Goal: Check status: Check status

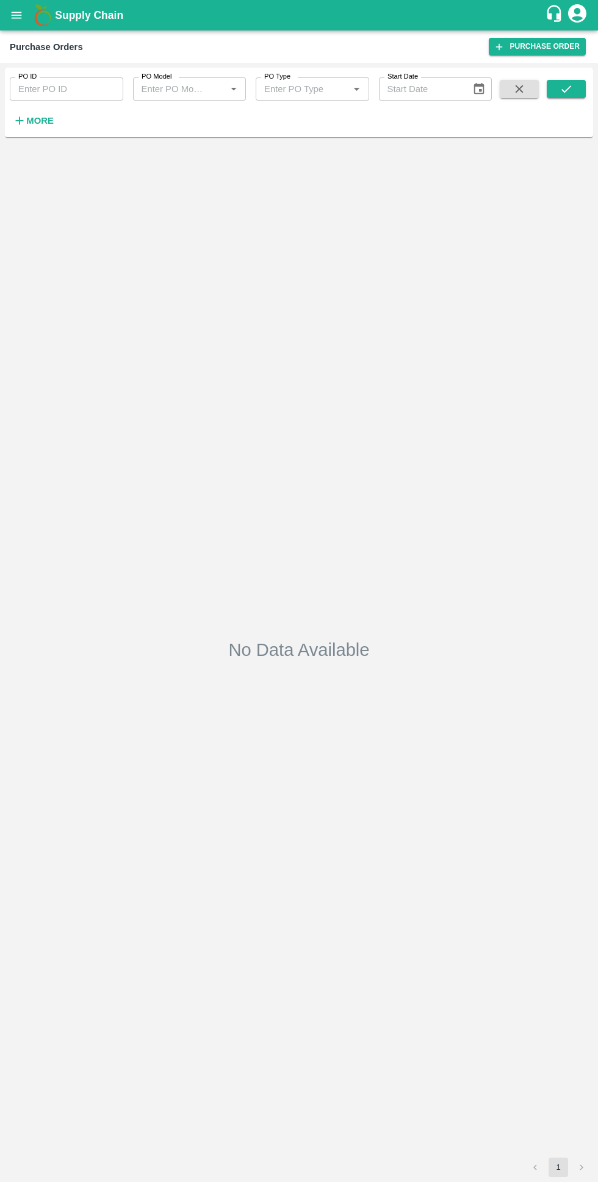
click at [16, 15] on icon "open drawer" at bounding box center [17, 15] width 10 height 7
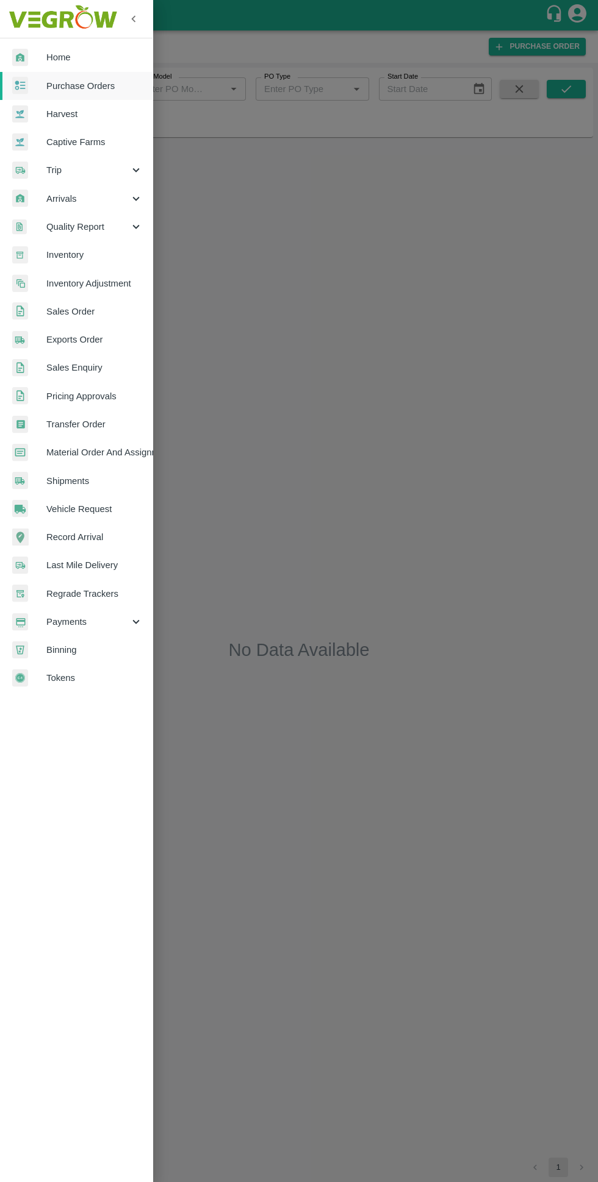
click at [58, 51] on span "Home" at bounding box center [94, 57] width 96 height 13
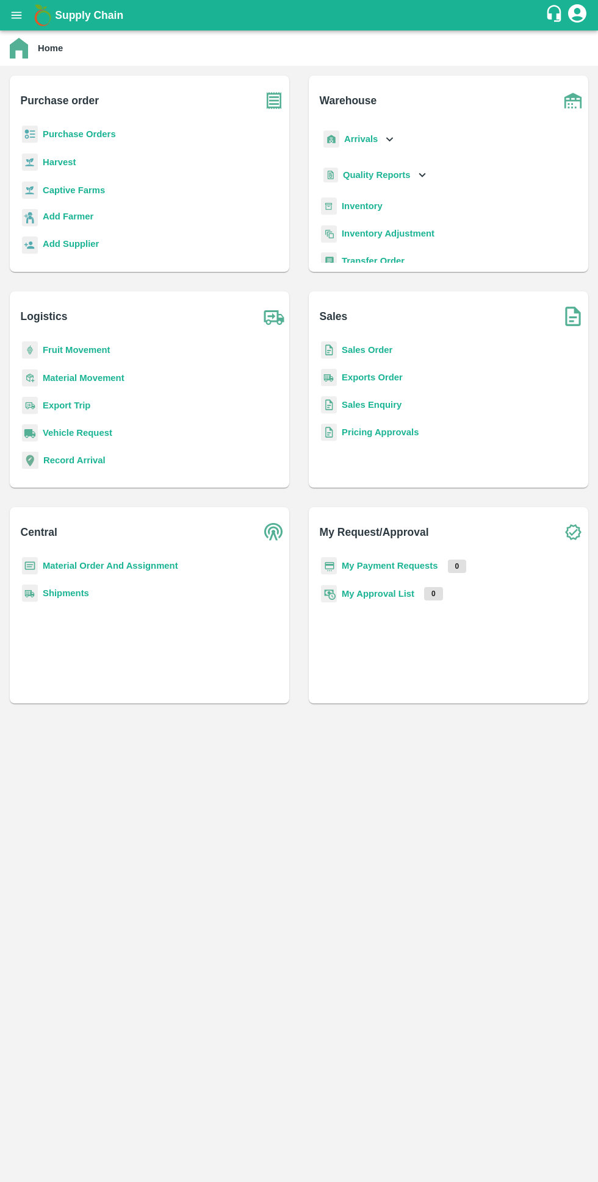
click at [395, 563] on b "My Payment Requests" at bounding box center [390, 566] width 96 height 10
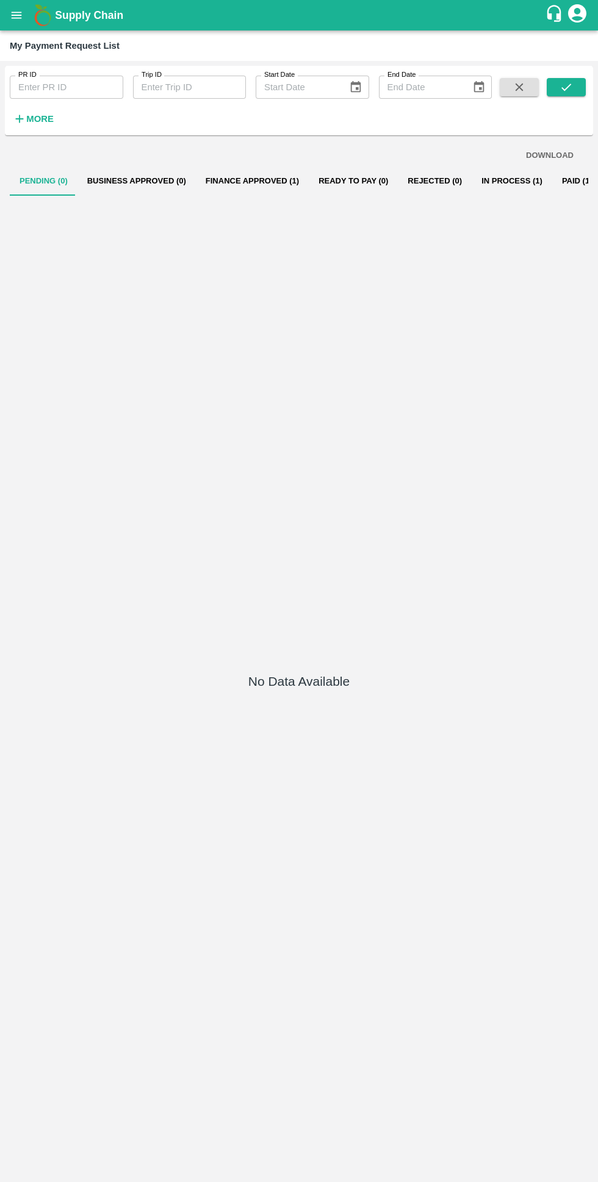
click at [213, 181] on button "Finance Approved (1)" at bounding box center [252, 180] width 113 height 29
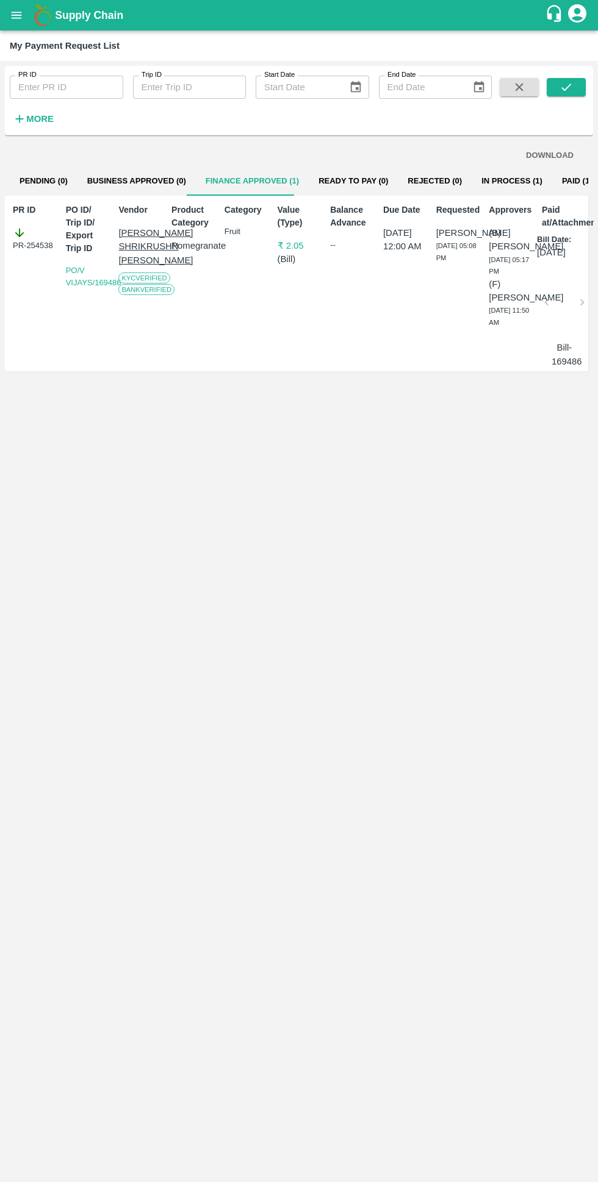
click at [471, 177] on button "In Process (1)" at bounding box center [511, 180] width 80 height 29
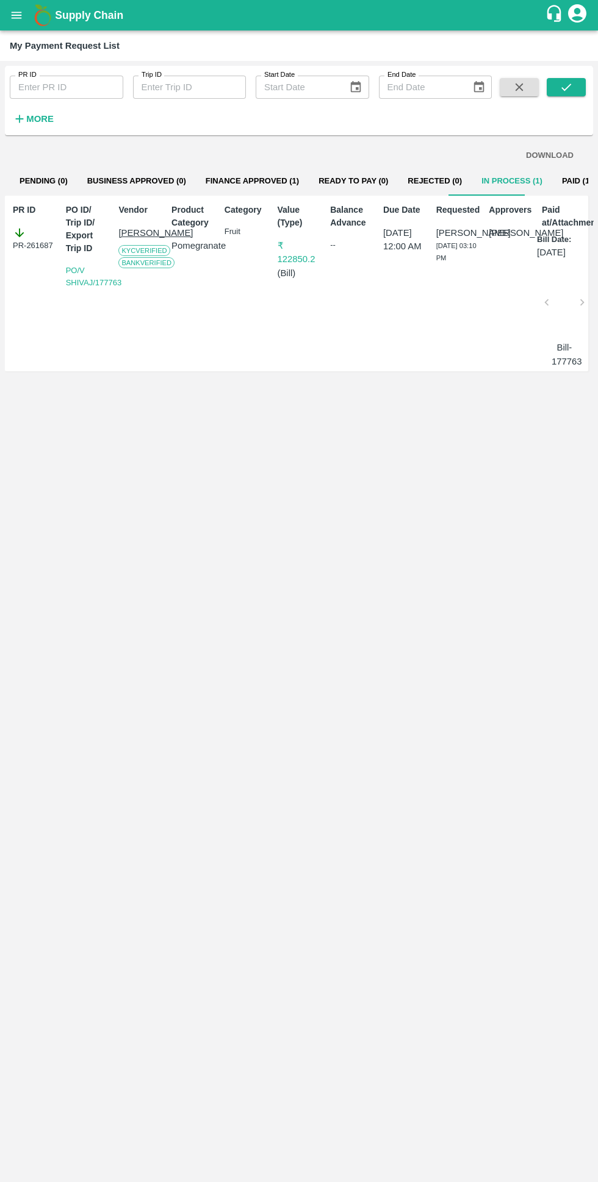
click at [564, 191] on button "Paid (141)" at bounding box center [581, 180] width 59 height 29
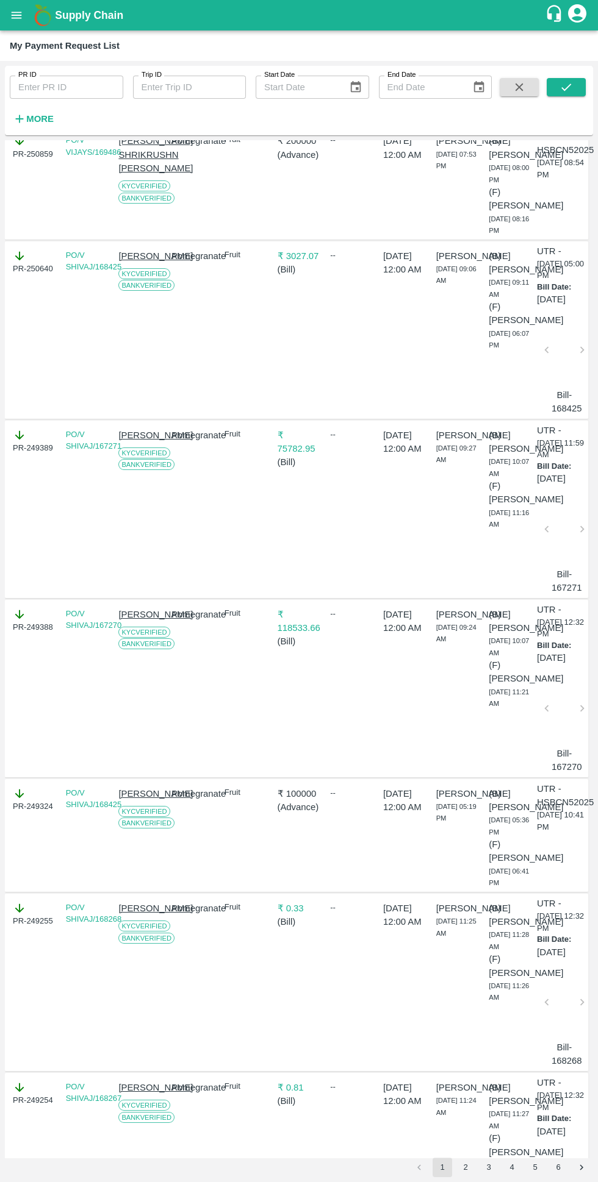
scroll to position [3337, 0]
